Goal: Obtain resource: Obtain resource

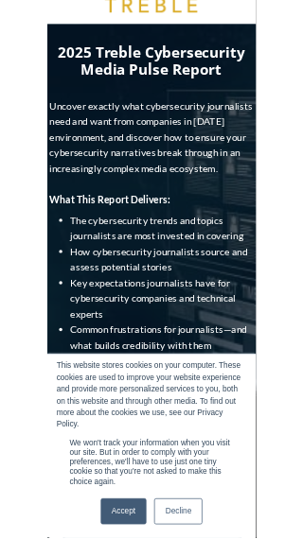
scroll to position [31, 0]
